Goal: Transaction & Acquisition: Book appointment/travel/reservation

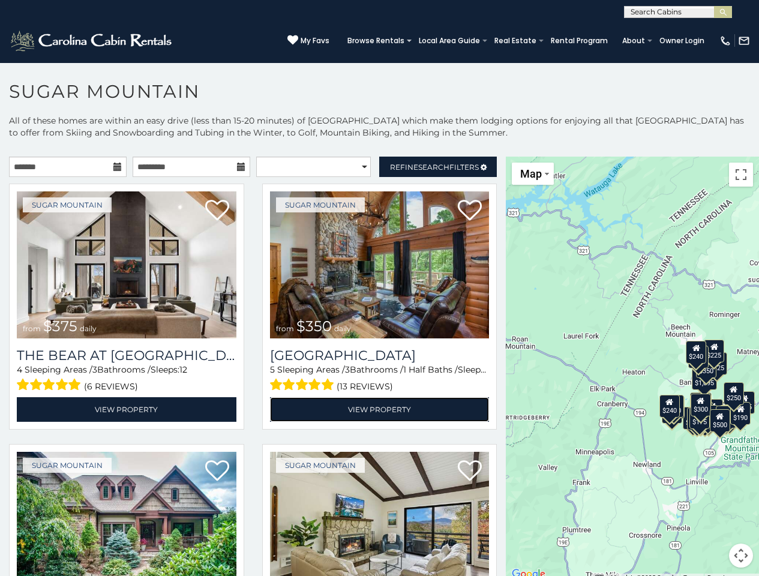
click at [371, 422] on link "View Property" at bounding box center [379, 409] width 219 height 25
